Goal: Book appointment/travel/reservation

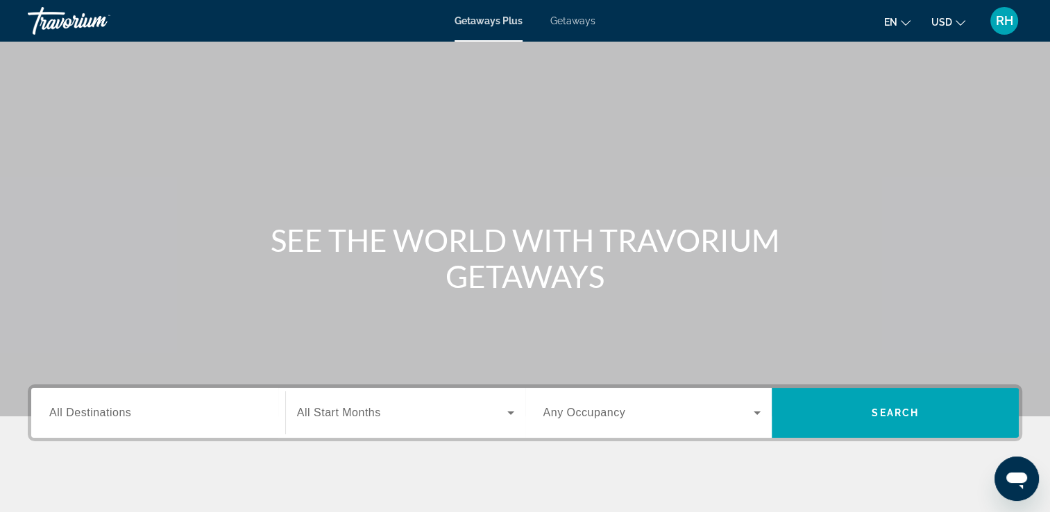
click at [564, 26] on span "Getaways" at bounding box center [572, 20] width 45 height 11
click at [155, 390] on div "Destination All Destinations" at bounding box center [158, 413] width 240 height 50
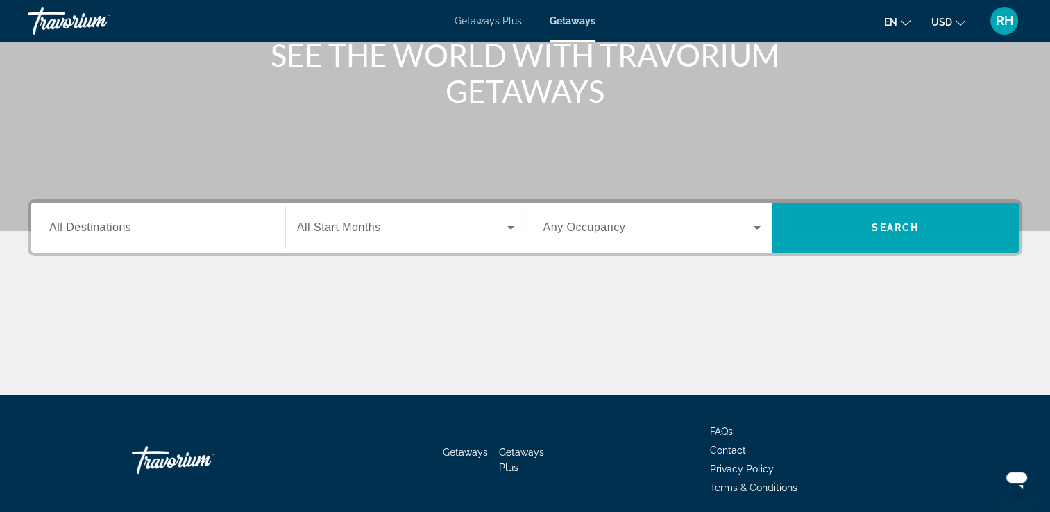
scroll to position [237, 0]
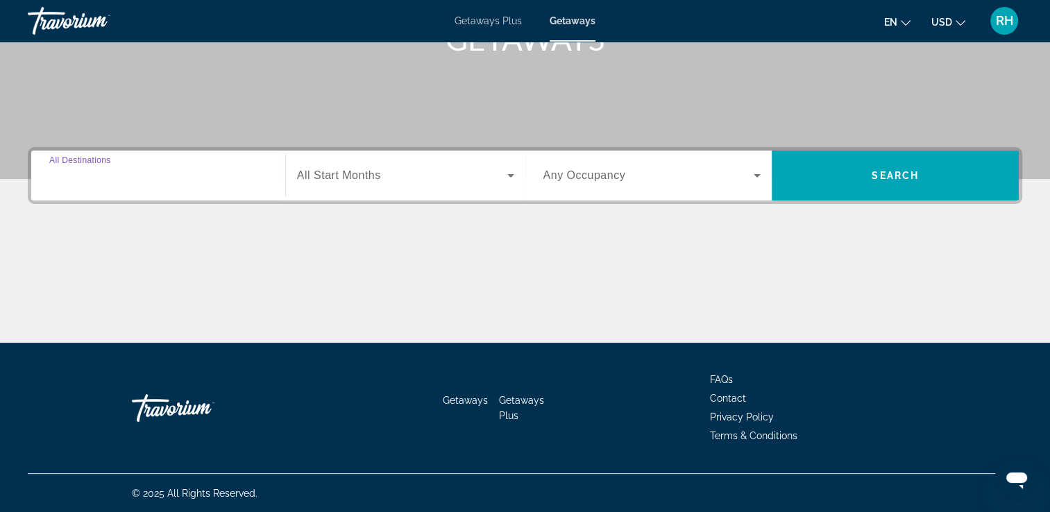
click at [162, 182] on input "Destination All Destinations" at bounding box center [158, 176] width 218 height 17
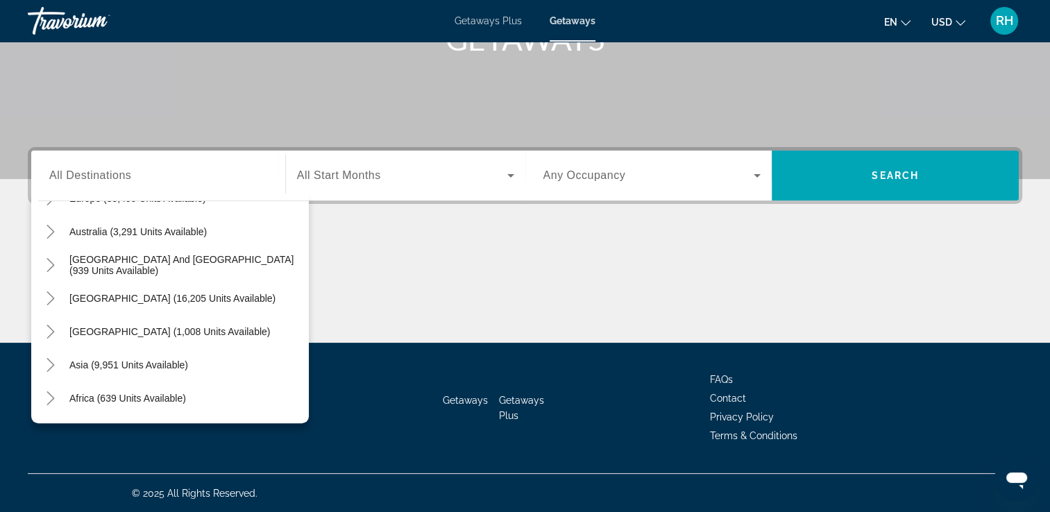
scroll to position [194, 0]
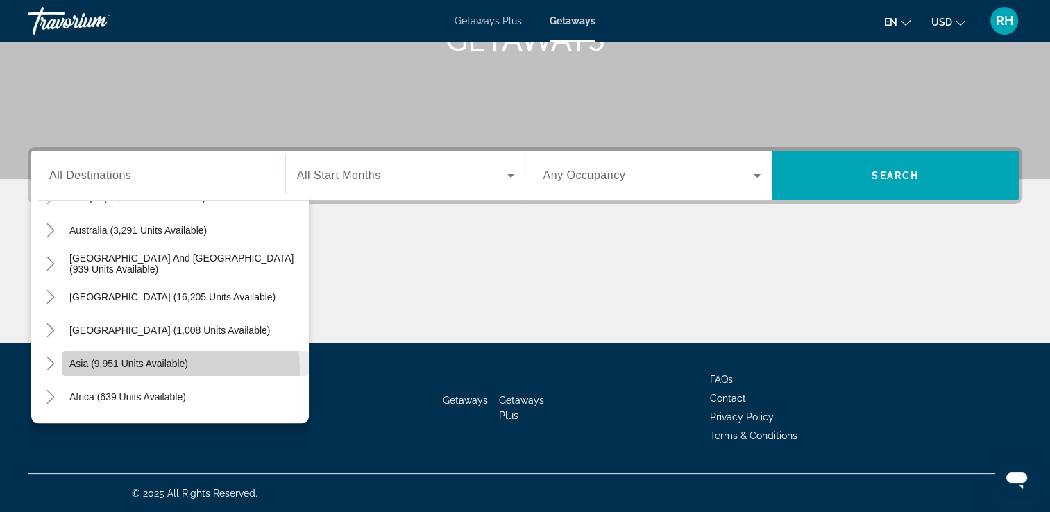
click at [171, 369] on span "Search widget" at bounding box center [185, 363] width 246 height 33
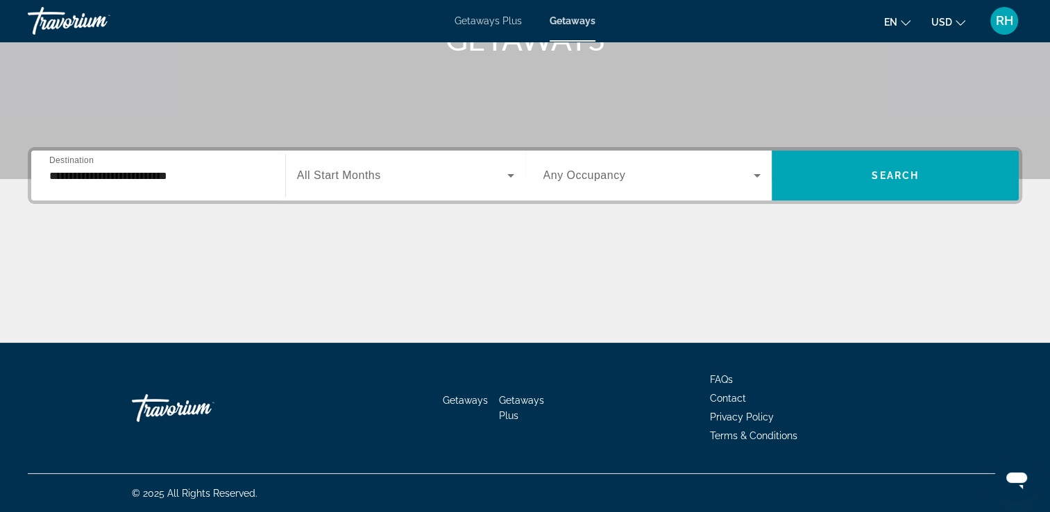
click at [201, 166] on div "**********" at bounding box center [158, 176] width 218 height 40
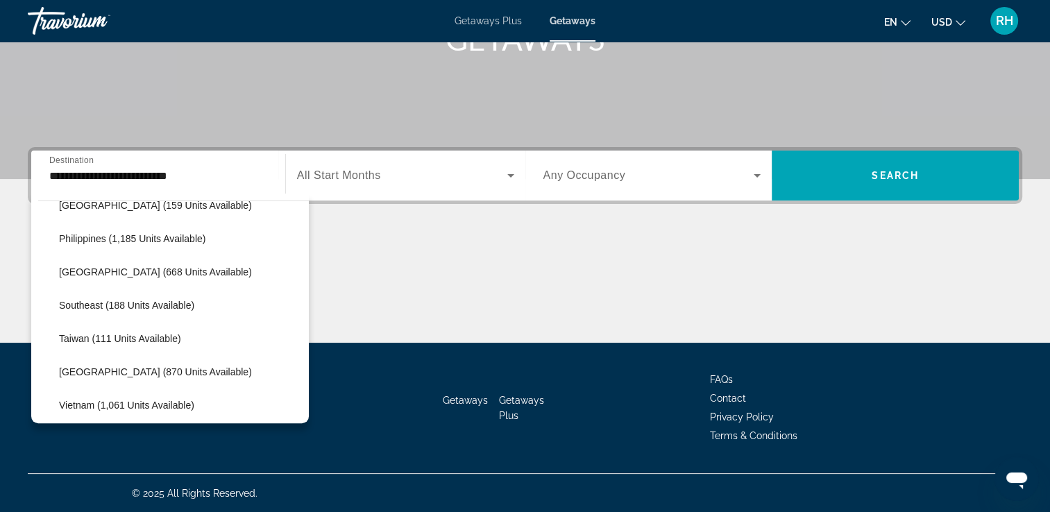
scroll to position [647, 0]
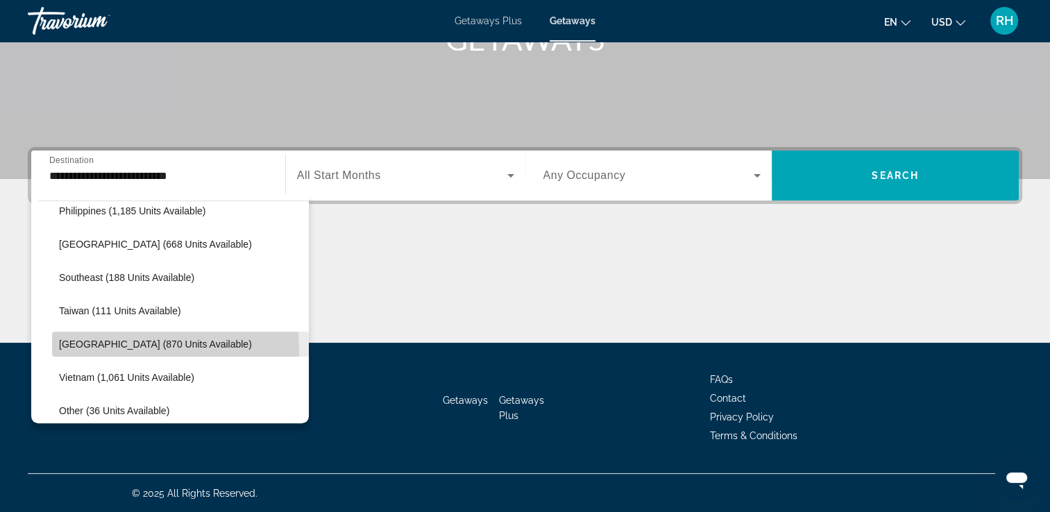
click at [133, 348] on span "[GEOGRAPHIC_DATA] (870 units available)" at bounding box center [155, 344] width 193 height 11
type input "**********"
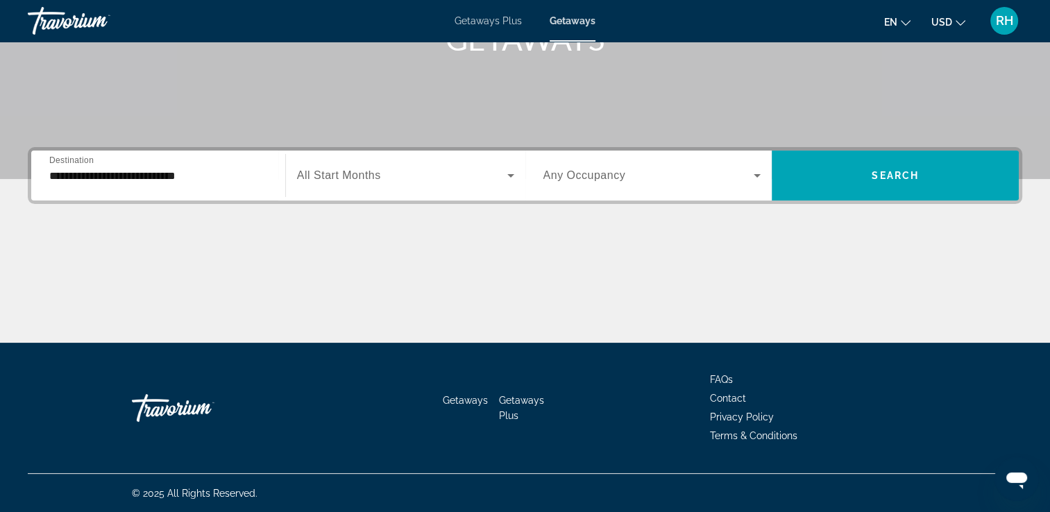
click at [376, 183] on div "Search widget" at bounding box center [405, 175] width 217 height 39
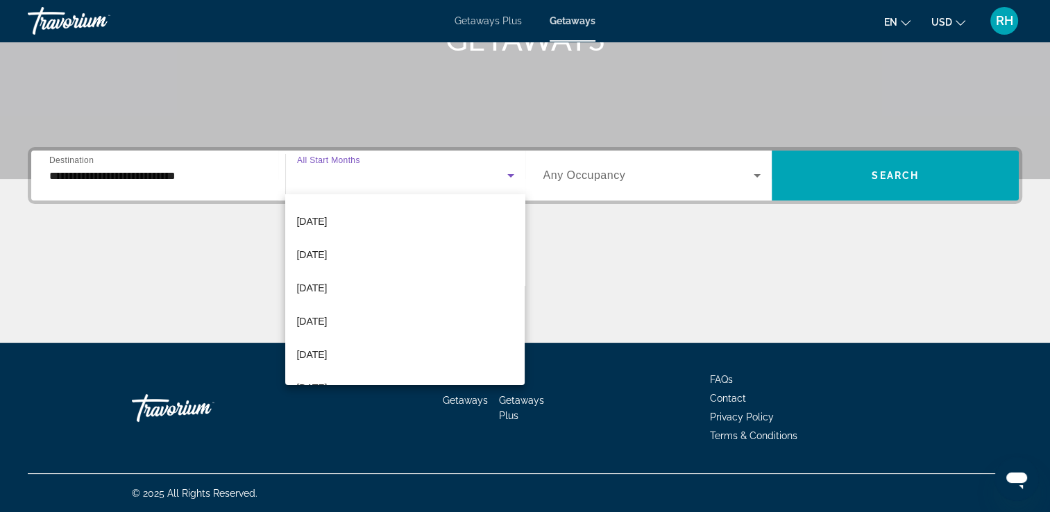
scroll to position [278, 0]
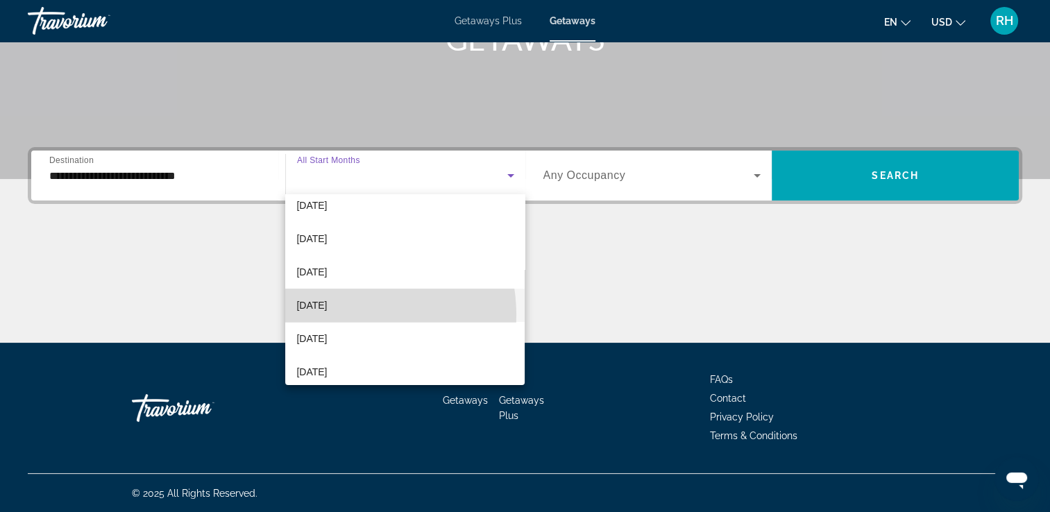
click at [335, 315] on mat-option "[DATE]" at bounding box center [404, 305] width 239 height 33
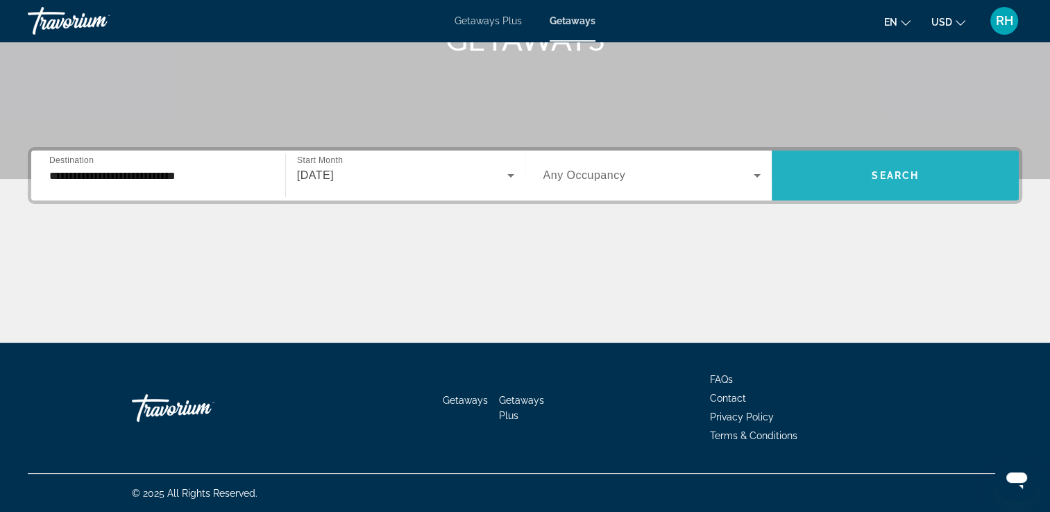
click at [859, 186] on span "Search widget" at bounding box center [895, 175] width 247 height 33
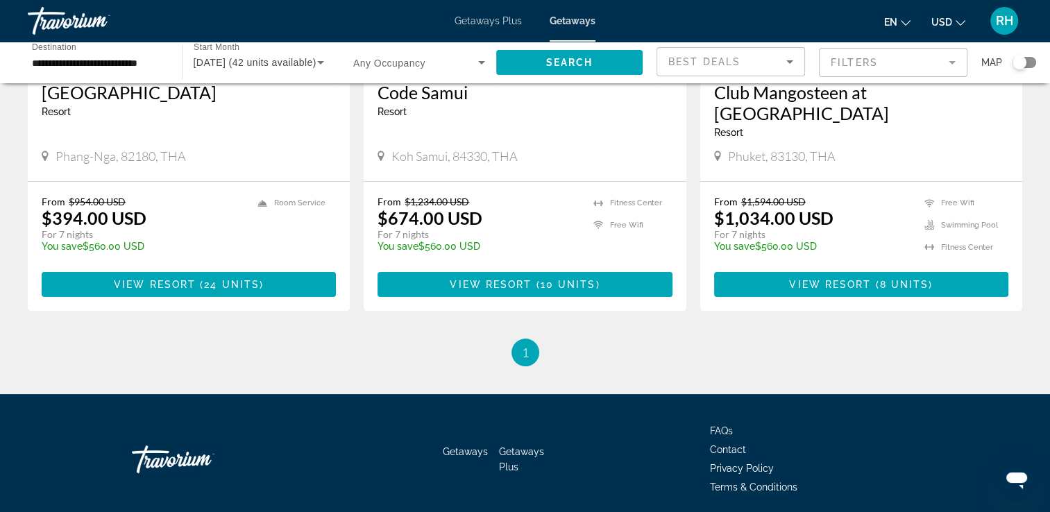
scroll to position [287, 0]
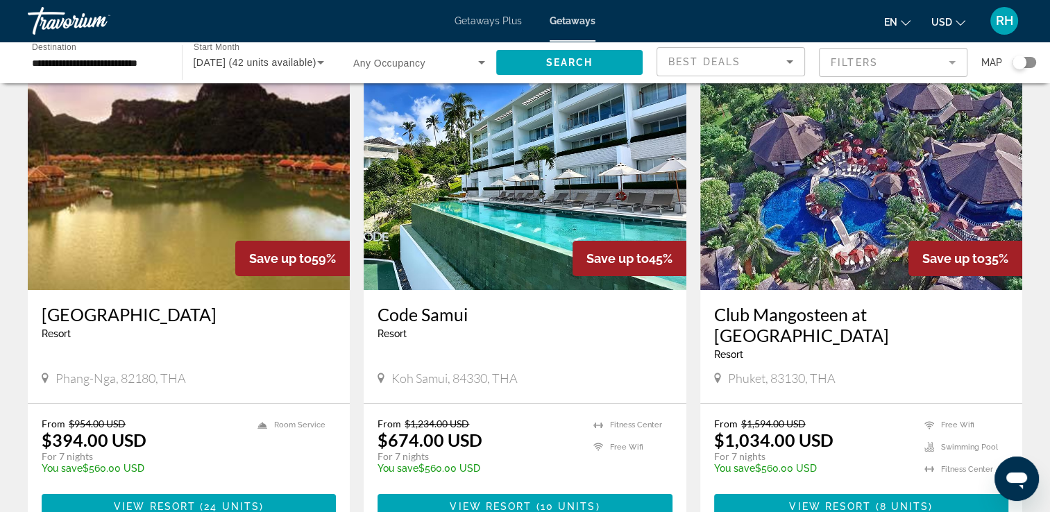
click at [92, 394] on div "[GEOGRAPHIC_DATA] - This is an adults only resort Phang-Nga, 82180, THA" at bounding box center [189, 346] width 322 height 113
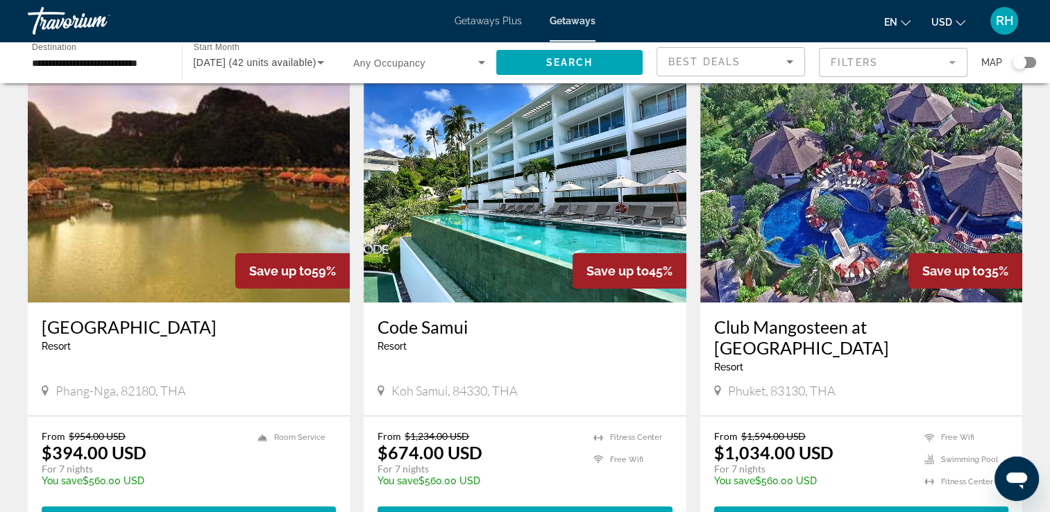
scroll to position [0, 0]
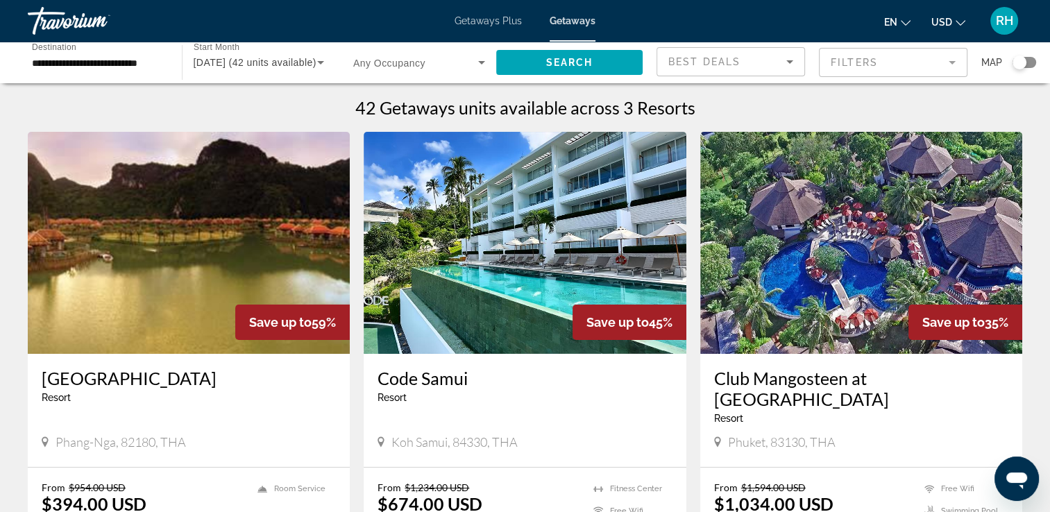
click at [853, 330] on img "Main content" at bounding box center [861, 243] width 322 height 222
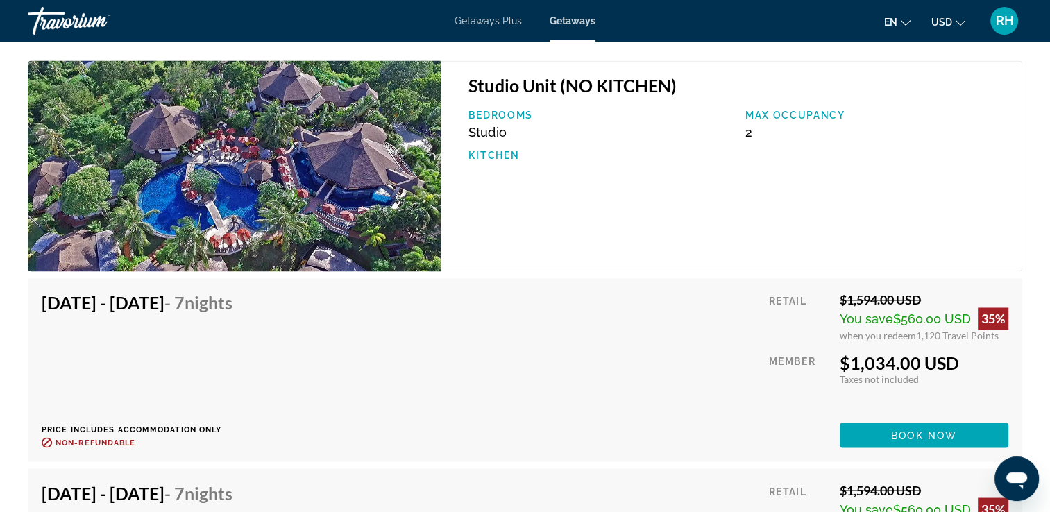
scroll to position [2268, 0]
